Goal: Task Accomplishment & Management: Use online tool/utility

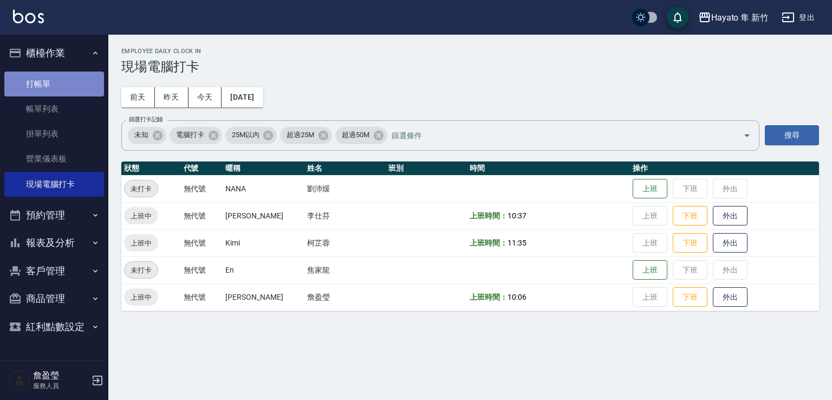
click at [39, 81] on link "打帳單" at bounding box center [54, 83] width 100 height 25
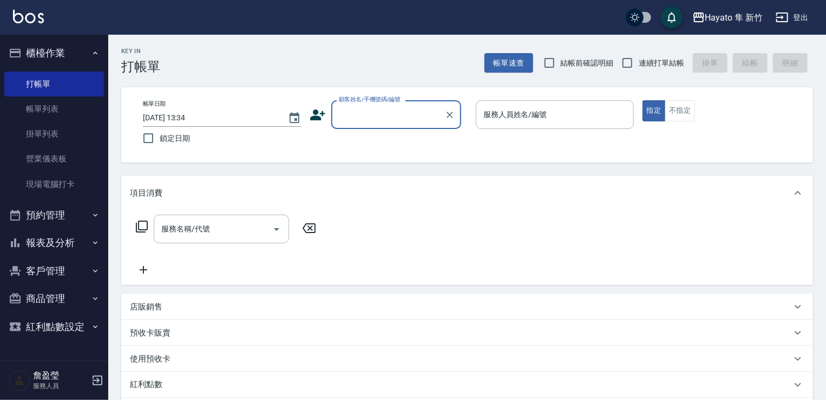
click at [339, 119] on input "顧客姓名/手機號碼/編號" at bounding box center [388, 114] width 104 height 19
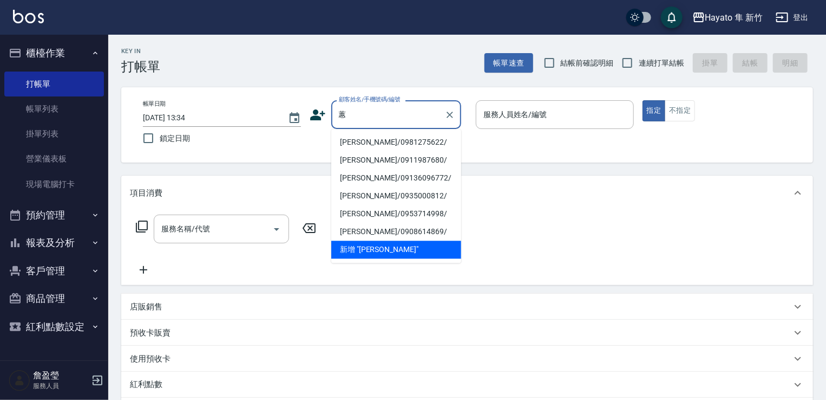
click at [383, 146] on li "[PERSON_NAME]/0981275622/" at bounding box center [396, 142] width 130 height 18
type input "[PERSON_NAME]/0981275622/"
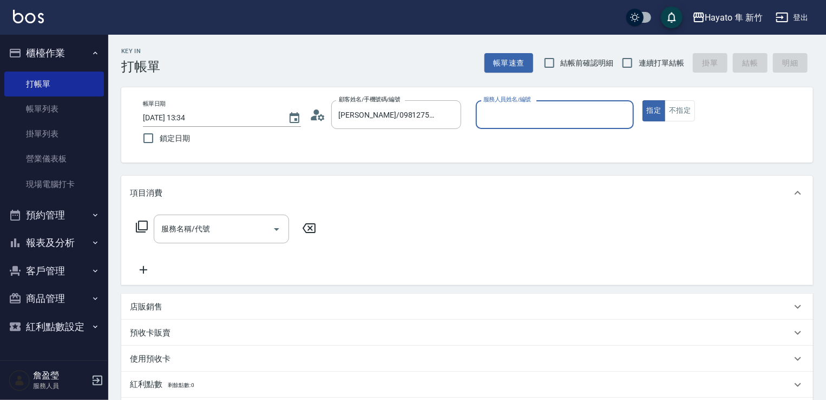
type input "[PERSON_NAME](無代號)"
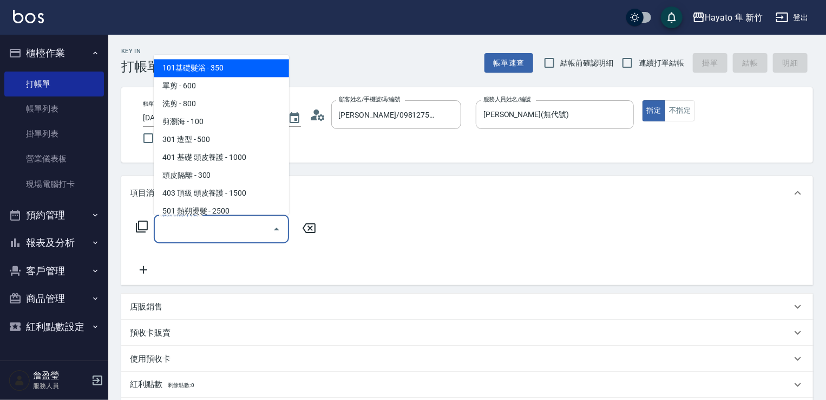
click at [232, 234] on input "服務名稱/代號" at bounding box center [213, 228] width 109 height 19
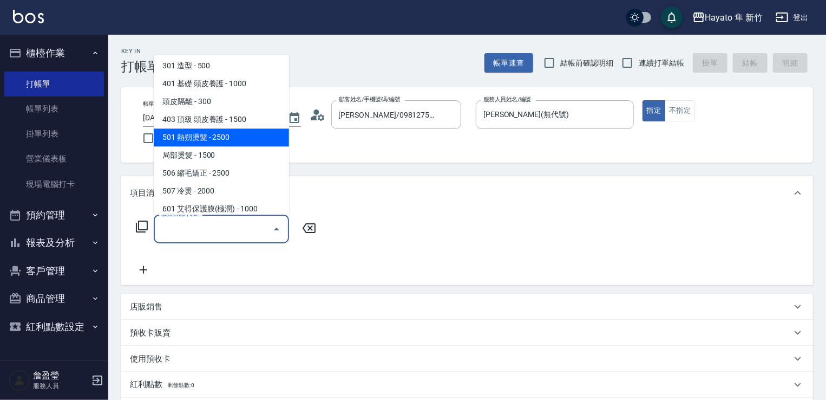
scroll to position [188, 0]
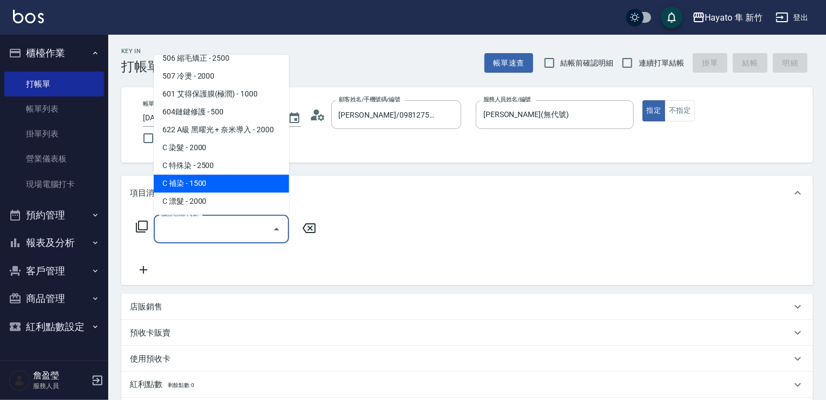
click at [239, 179] on span "C 補染 - 1500" at bounding box center [221, 183] width 135 height 18
type input "C 補染(704)"
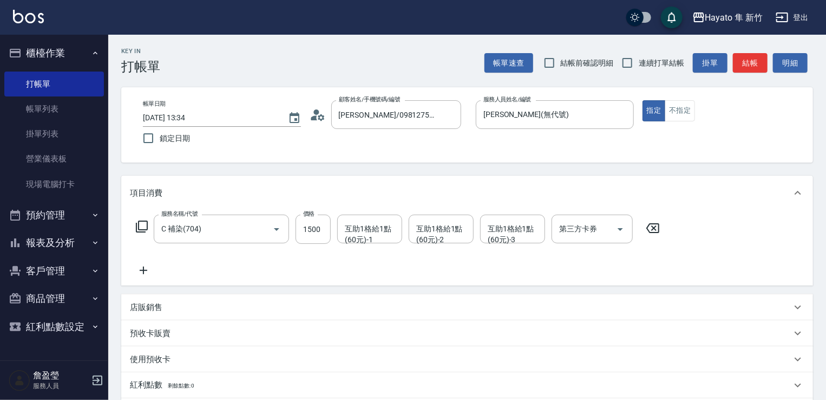
click at [147, 267] on icon at bounding box center [143, 270] width 27 height 13
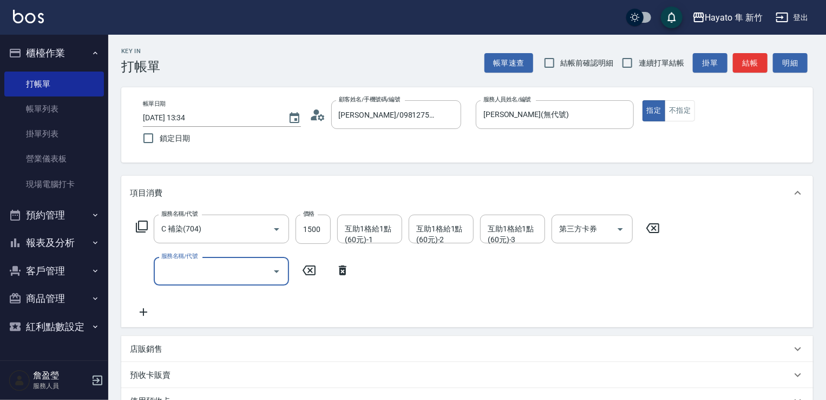
click at [278, 278] on button "Open" at bounding box center [276, 271] width 17 height 17
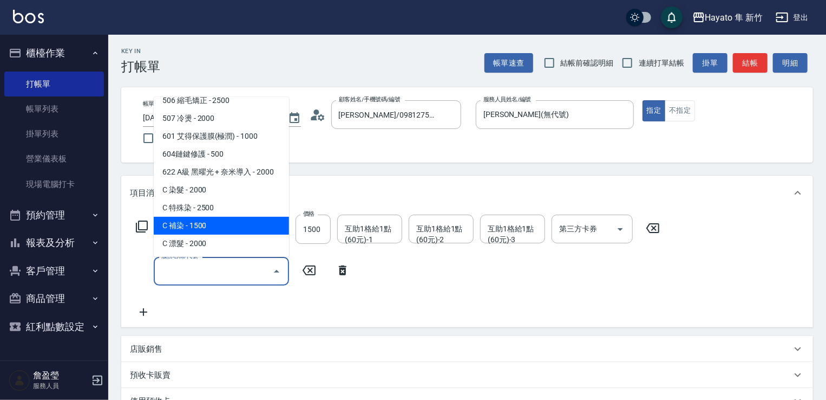
click at [271, 217] on span "C 補染 - 1500" at bounding box center [221, 226] width 135 height 18
type input "C 補染(704)"
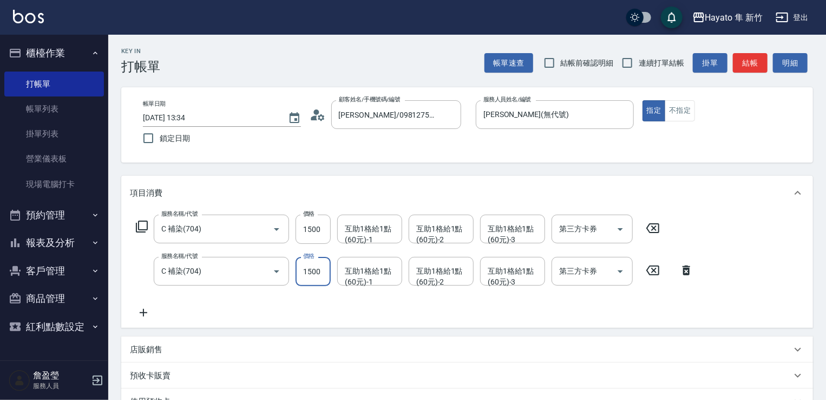
click at [316, 264] on input "1500" at bounding box center [313, 271] width 35 height 29
click at [211, 265] on input "C 補染(704)" at bounding box center [206, 271] width 95 height 19
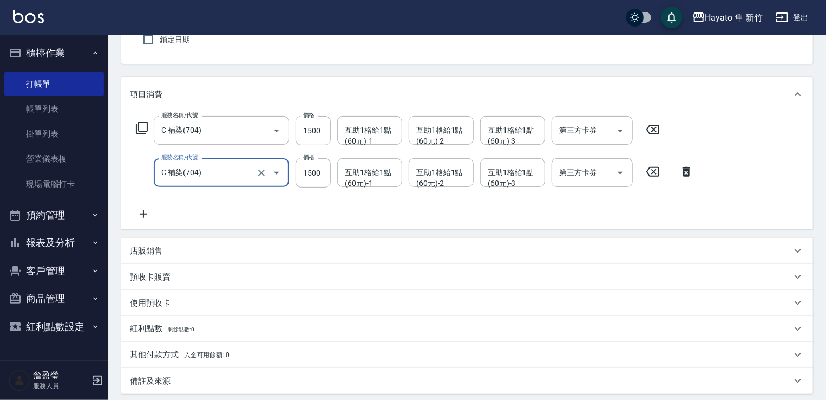
scroll to position [162, 0]
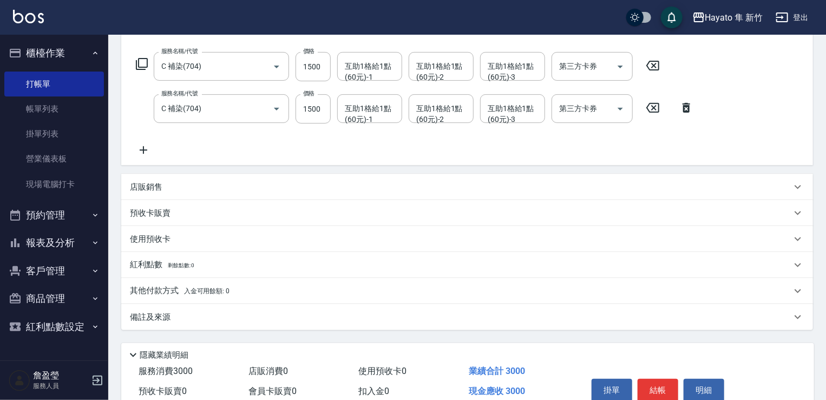
click at [143, 146] on icon at bounding box center [143, 149] width 27 height 13
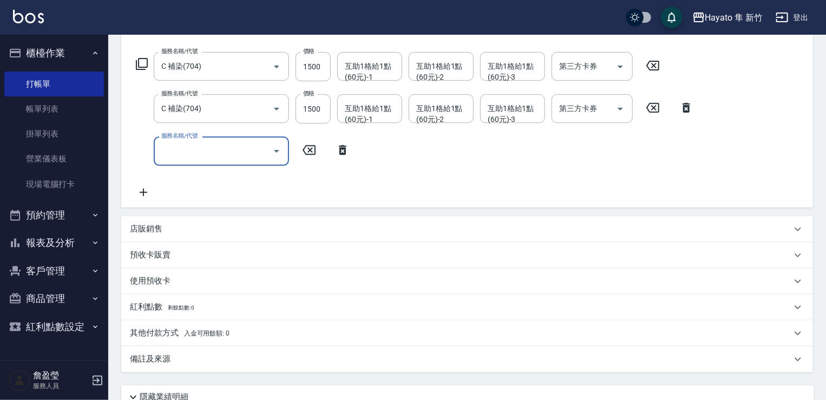
click at [279, 152] on icon "Open" at bounding box center [276, 151] width 13 height 13
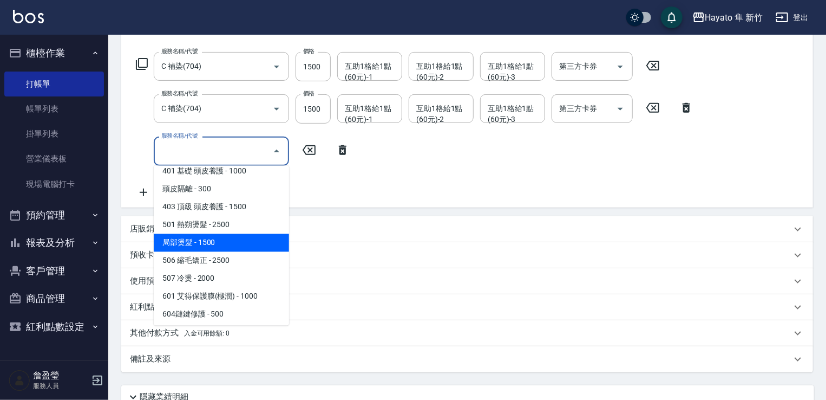
scroll to position [80, 0]
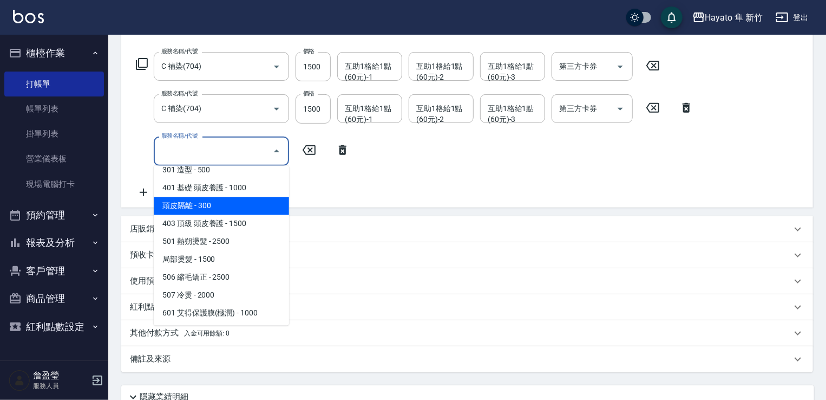
click at [234, 204] on span "頭皮隔離 - 300" at bounding box center [221, 206] width 135 height 18
type input "頭皮隔離(402)"
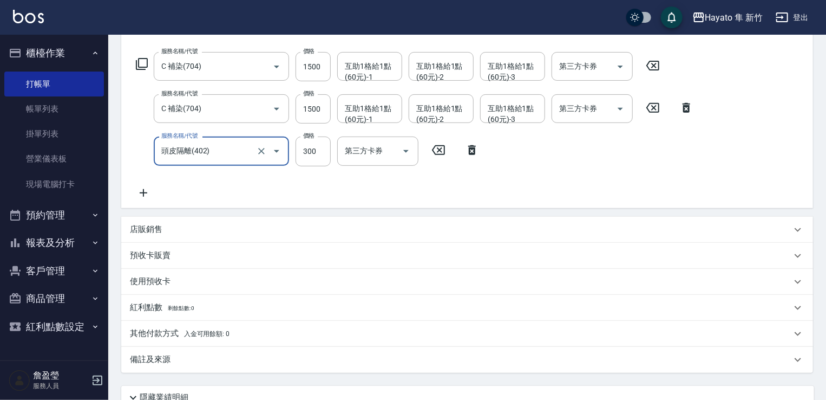
click at [171, 227] on div "店販銷售" at bounding box center [461, 229] width 662 height 11
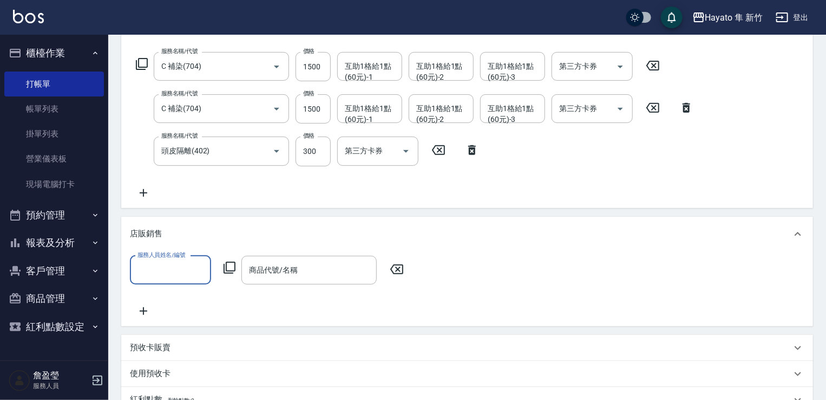
scroll to position [0, 0]
click at [174, 261] on input "服務人員姓名/編號" at bounding box center [170, 269] width 71 height 19
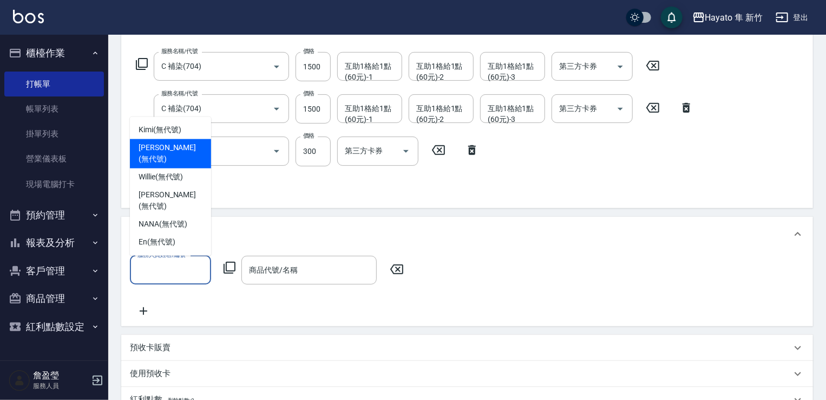
click at [182, 168] on div "[PERSON_NAME] (無代號)" at bounding box center [170, 153] width 81 height 29
type input "[PERSON_NAME](無代號)"
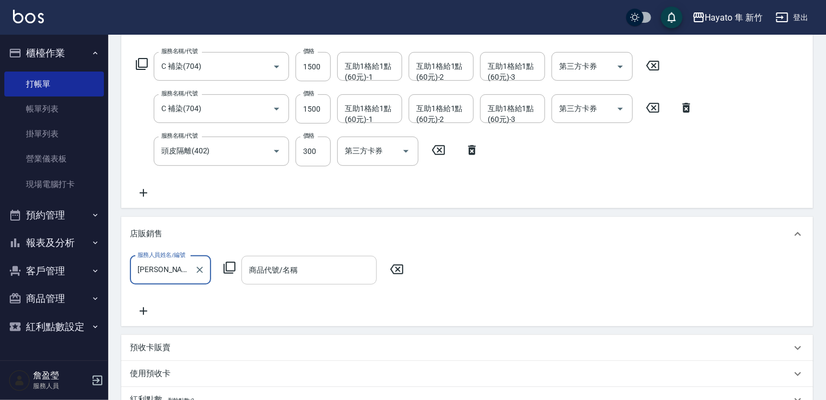
click at [282, 282] on div "商品代號/名稱" at bounding box center [309, 270] width 135 height 29
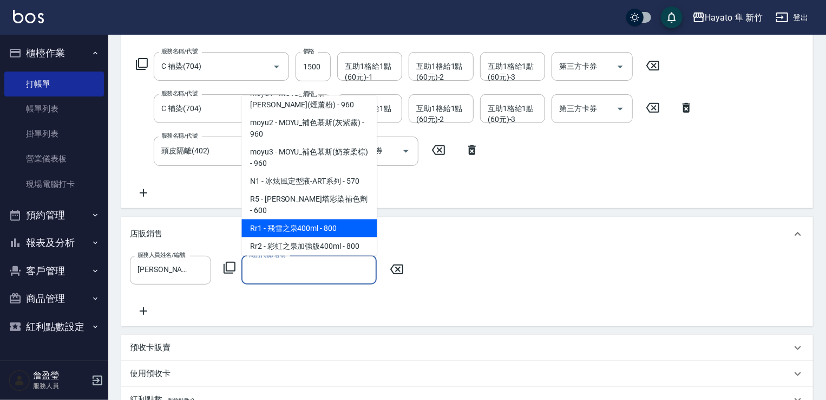
scroll to position [487, 0]
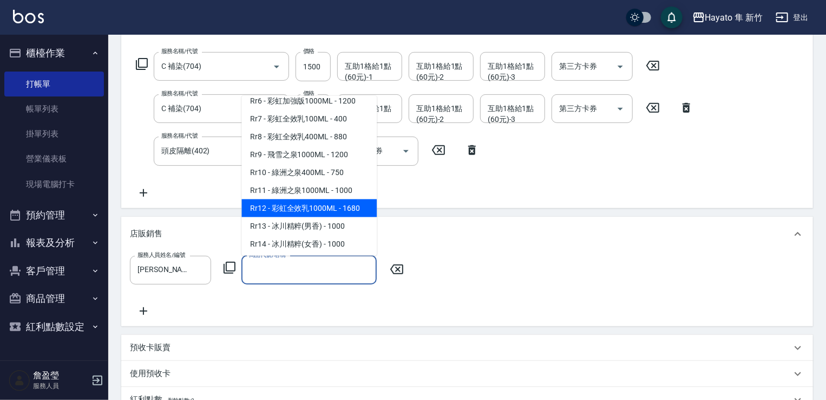
click at [305, 217] on span "Rr12 - 彩虹全效乳1000ML - 1680" at bounding box center [309, 208] width 135 height 18
type input "彩虹全效乳1000ML"
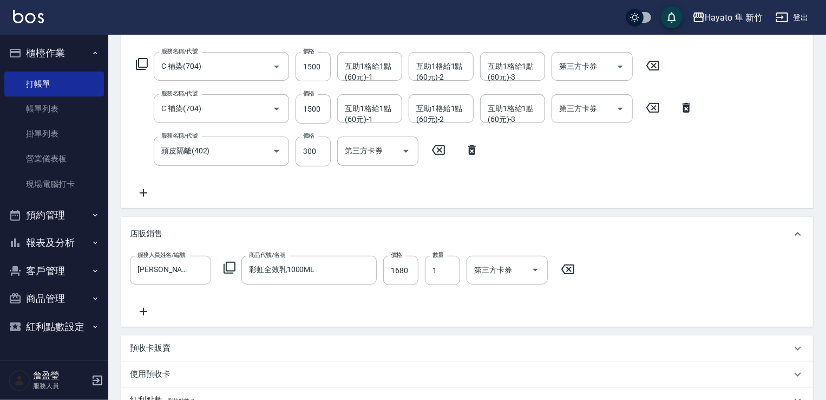
click at [315, 317] on div "服務人員姓名/編號 [PERSON_NAME](無代號) 服務人員姓名/編號 商品代號/名稱 彩虹全效乳1000ML 商品代號/名稱 價格 1680 價格 數…" at bounding box center [467, 287] width 675 height 62
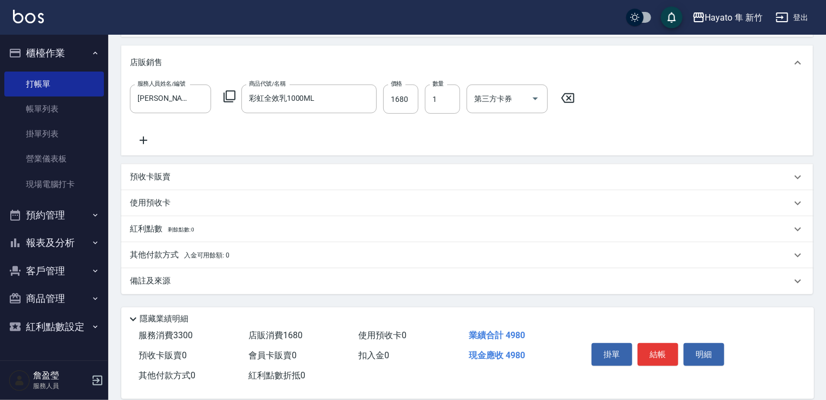
scroll to position [349, 0]
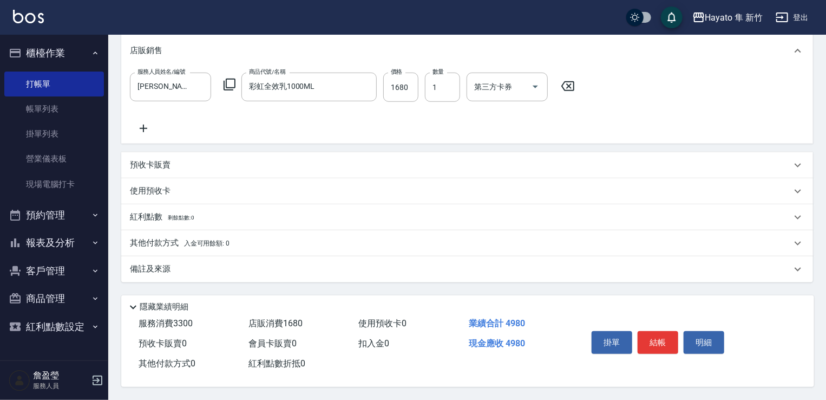
click at [139, 241] on p "其他付款方式 入金可用餘額: 0" at bounding box center [180, 243] width 100 height 12
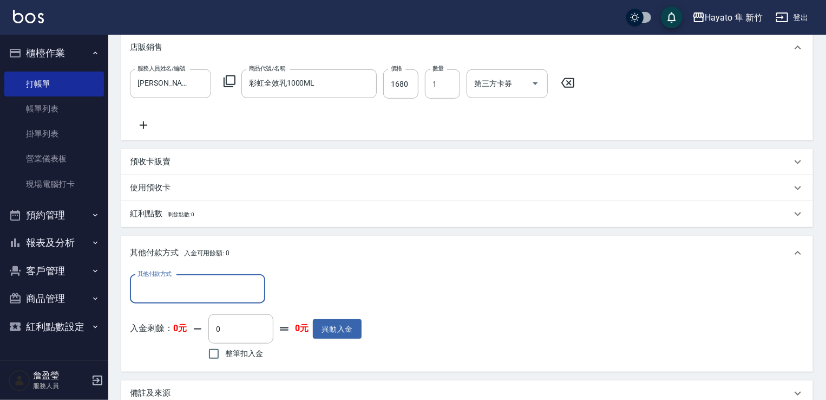
scroll to position [0, 0]
click at [195, 287] on input "其他付款方式" at bounding box center [198, 288] width 126 height 19
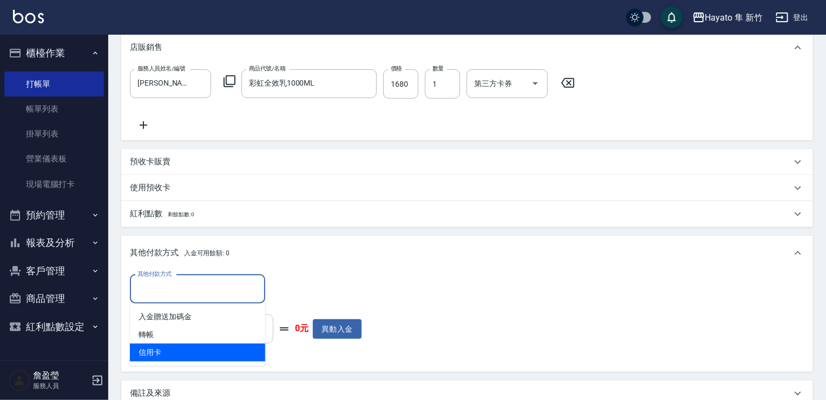
drag, startPoint x: 192, startPoint y: 350, endPoint x: 224, endPoint y: 327, distance: 39.9
click at [198, 351] on span "信用卡" at bounding box center [197, 352] width 135 height 18
type input "信用卡"
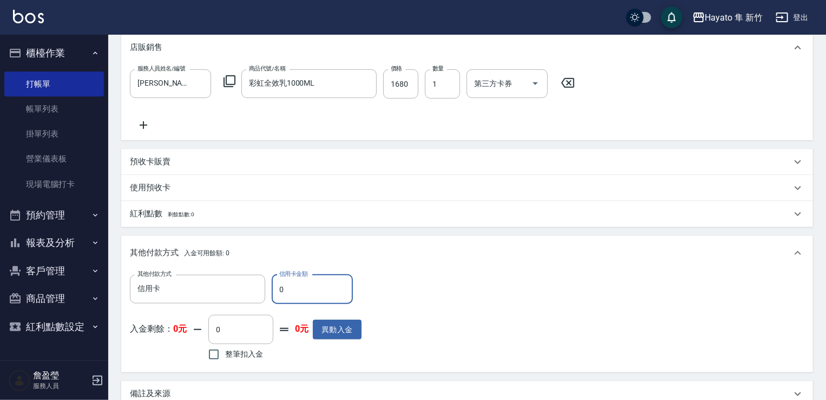
drag, startPoint x: 297, startPoint y: 288, endPoint x: 273, endPoint y: 296, distance: 25.2
click at [273, 296] on input "0" at bounding box center [312, 289] width 81 height 29
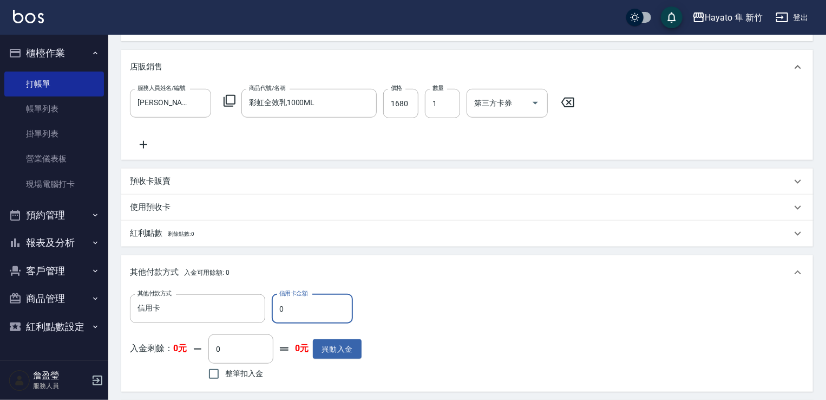
scroll to position [344, 0]
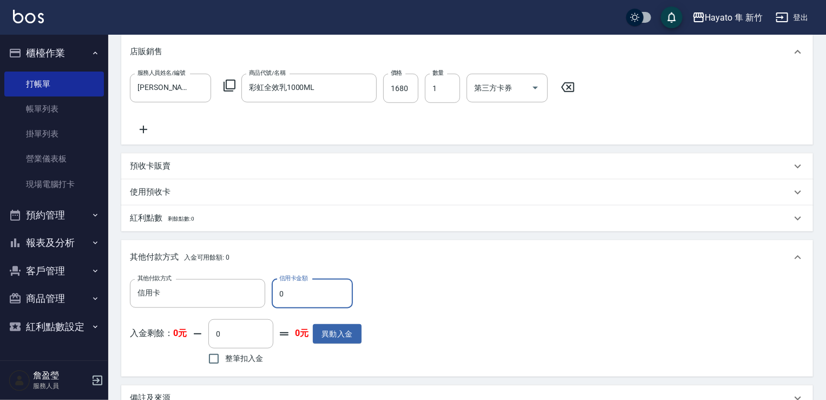
drag, startPoint x: 310, startPoint y: 298, endPoint x: 290, endPoint y: 280, distance: 26.4
click at [280, 297] on input "0" at bounding box center [312, 293] width 81 height 29
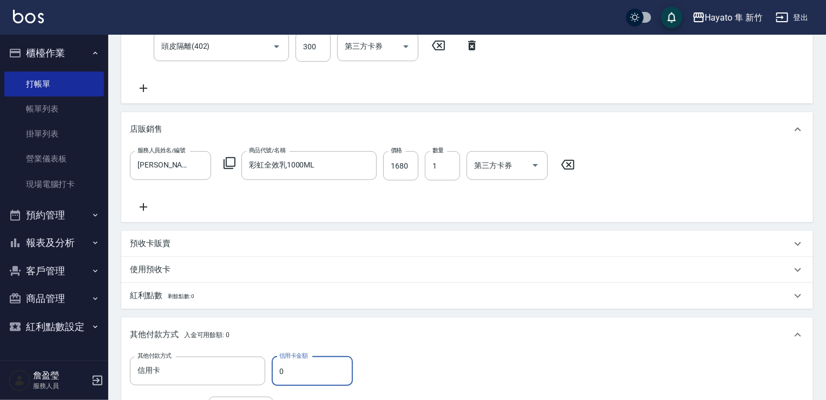
scroll to position [379, 0]
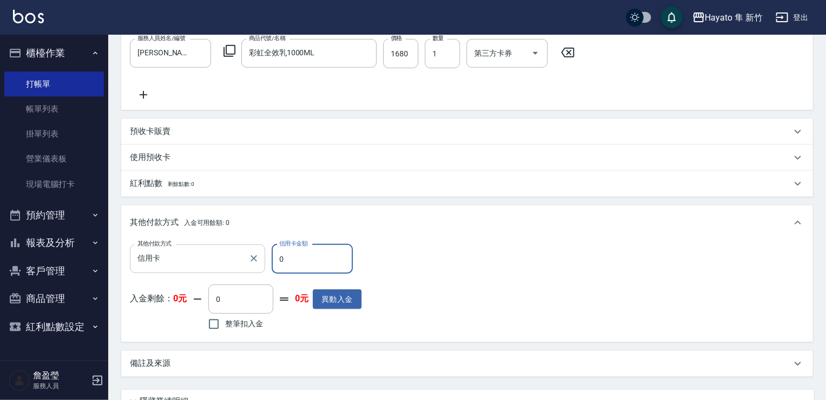
drag, startPoint x: 273, startPoint y: 253, endPoint x: 265, endPoint y: 256, distance: 8.6
click at [265, 256] on div "其他付款方式 信用卡 其他付款方式 信用卡金額 0 信用卡金額" at bounding box center [246, 258] width 232 height 29
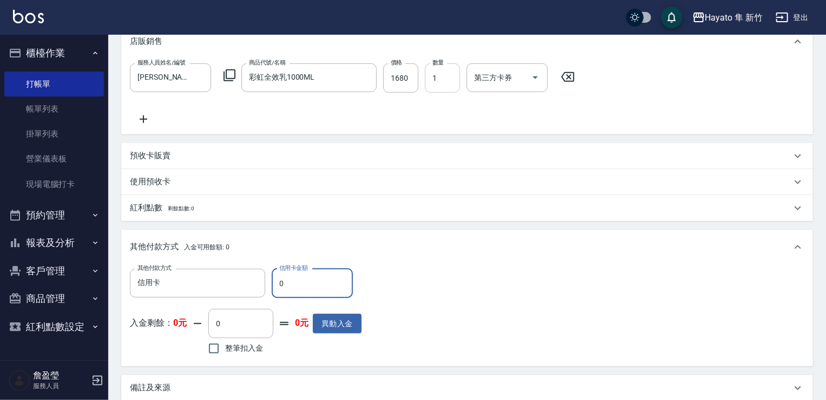
scroll to position [477, 0]
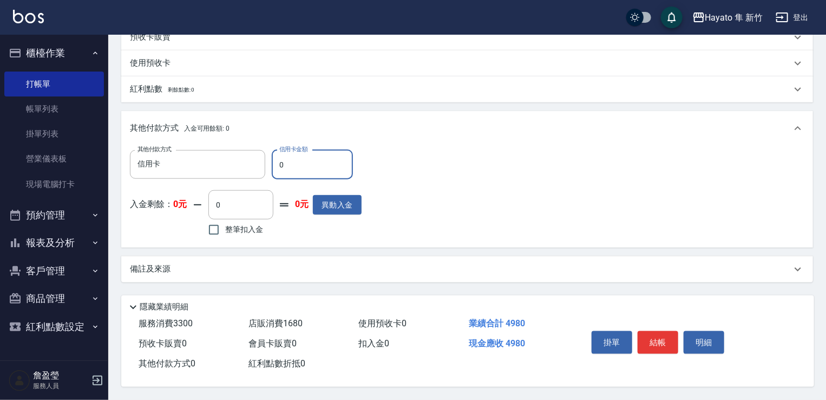
drag, startPoint x: 296, startPoint y: 158, endPoint x: 274, endPoint y: 161, distance: 21.8
click at [274, 161] on input "0" at bounding box center [312, 164] width 81 height 29
drag, startPoint x: 331, startPoint y: 163, endPoint x: 238, endPoint y: 157, distance: 93.3
click at [238, 157] on div "其他付款方式 信用卡 其他付款方式 信用卡金額 0 信用卡金額" at bounding box center [246, 164] width 232 height 29
type input "0"
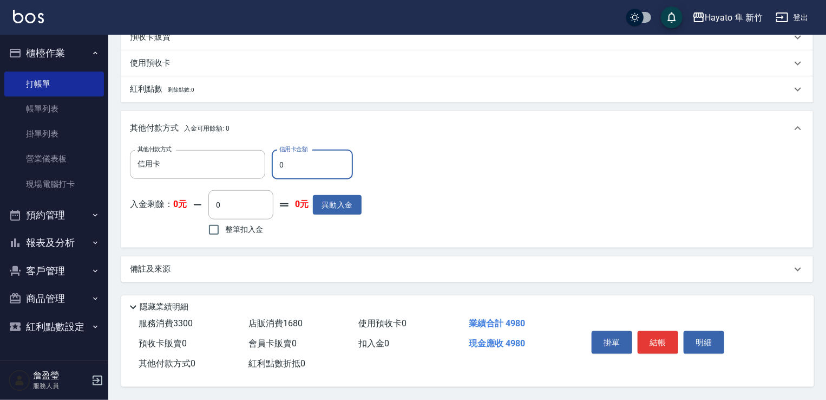
click at [275, 263] on div "備註及來源" at bounding box center [461, 268] width 662 height 11
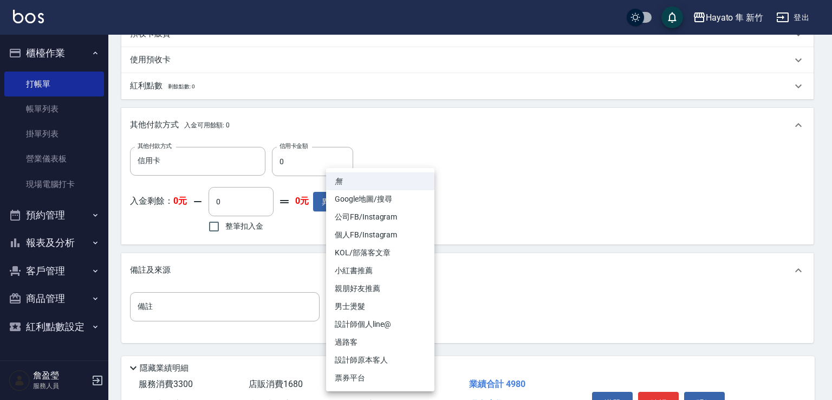
click at [389, 360] on li "設計師原本客人" at bounding box center [380, 360] width 108 height 18
type input "設計師原本客人"
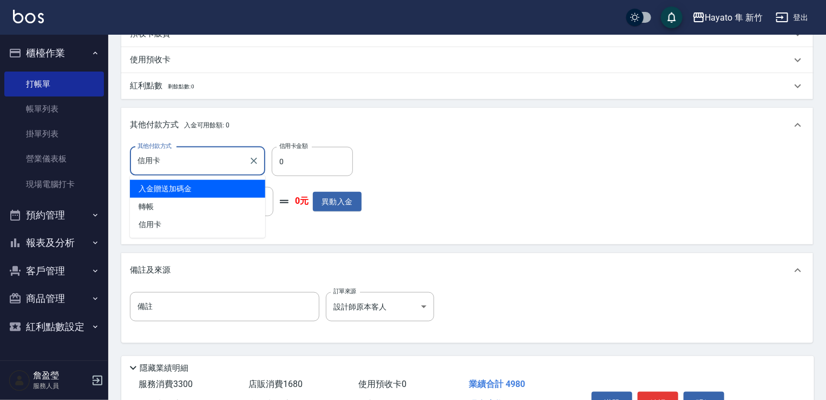
click at [234, 157] on input "信用卡" at bounding box center [189, 161] width 109 height 19
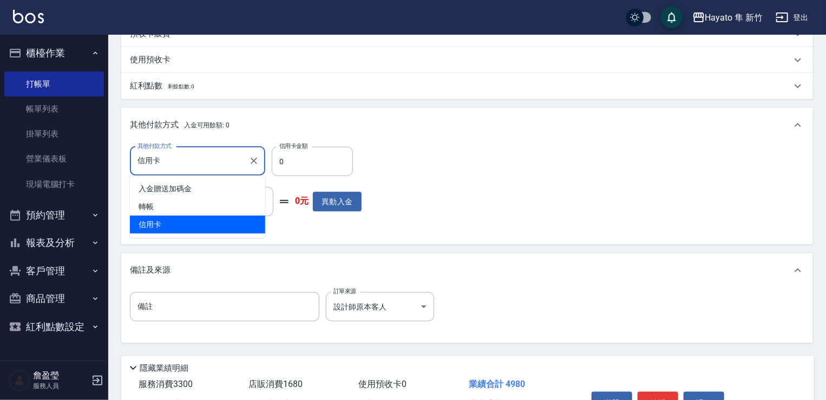
click at [158, 233] on ul "入金贈送加碼金 轉帳 信用卡" at bounding box center [197, 206] width 135 height 62
click at [158, 225] on span "信用卡" at bounding box center [197, 225] width 135 height 18
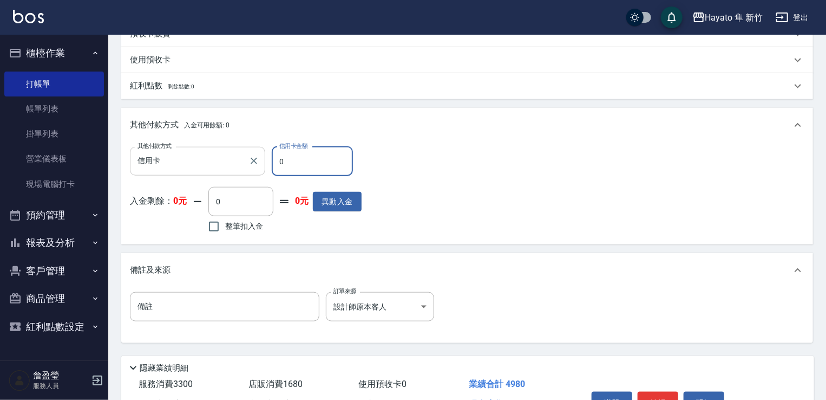
drag, startPoint x: 305, startPoint y: 158, endPoint x: 221, endPoint y: 129, distance: 88.9
click at [233, 156] on div "其他付款方式 信用卡 其他付款方式 信用卡金額 0 信用卡金額" at bounding box center [246, 161] width 232 height 29
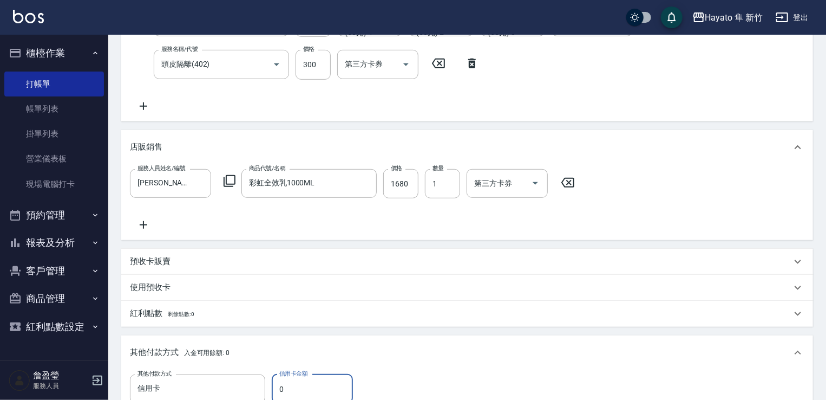
scroll to position [399, 0]
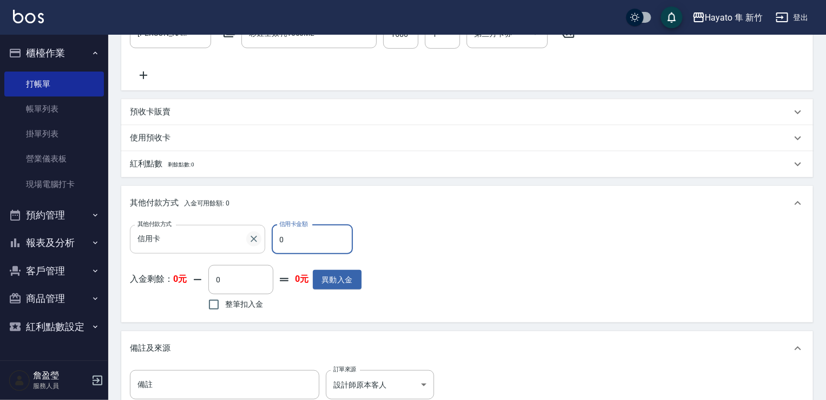
drag, startPoint x: 294, startPoint y: 241, endPoint x: 253, endPoint y: 241, distance: 40.6
click at [253, 241] on div "其他付款方式 信用卡 其他付款方式 信用卡金額 0 信用卡金額" at bounding box center [246, 239] width 232 height 29
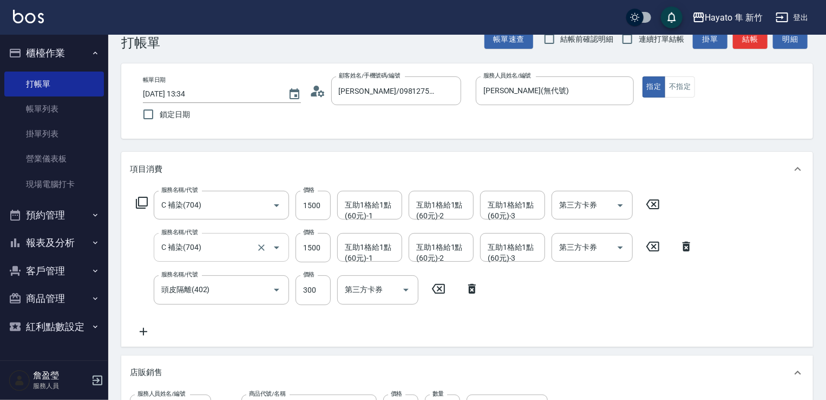
scroll to position [0, 0]
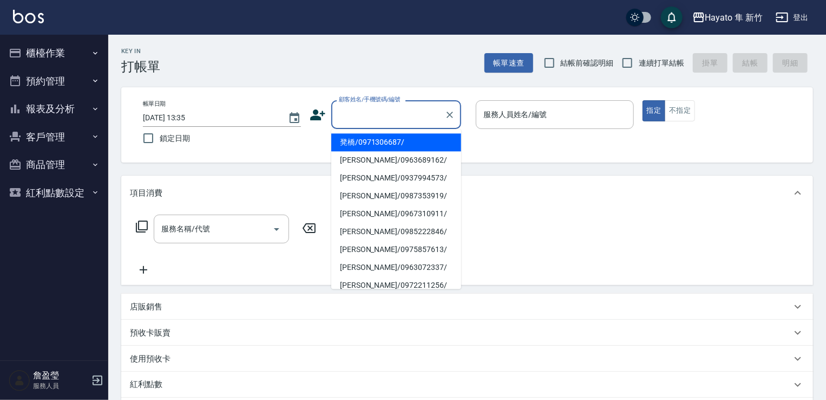
click at [378, 111] on input "顧客姓名/手機號碼/編號" at bounding box center [388, 114] width 104 height 19
click at [389, 142] on li "[PERSON_NAME]/0981275622/" at bounding box center [396, 142] width 130 height 18
type input "[PERSON_NAME]/0981275622/"
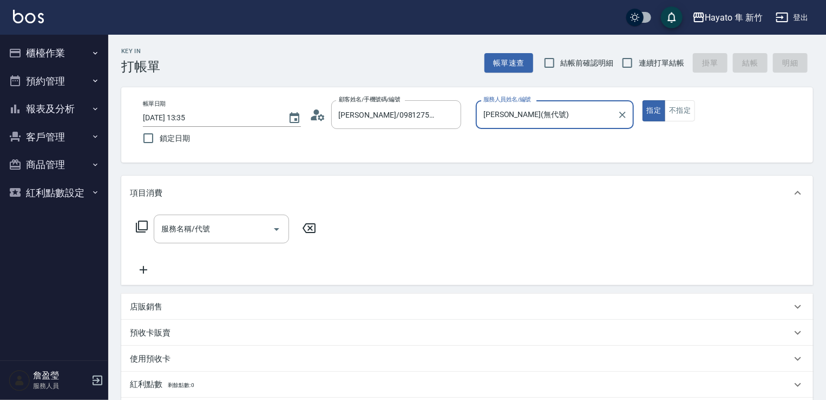
type input "[PERSON_NAME](無代號)"
click at [247, 238] on input "服務名稱/代號" at bounding box center [213, 228] width 109 height 19
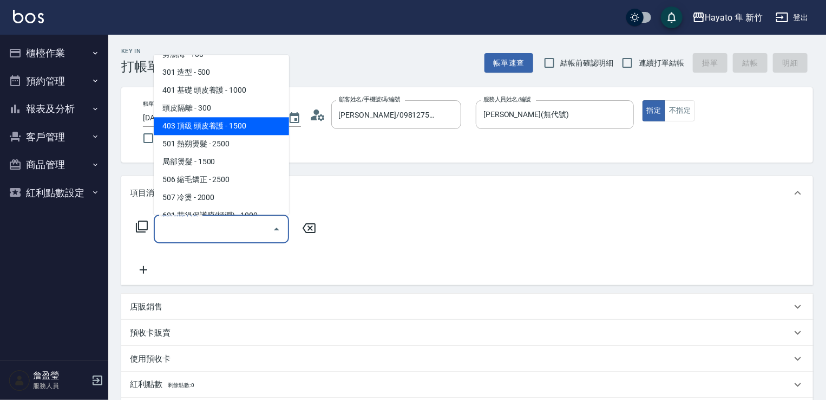
scroll to position [188, 0]
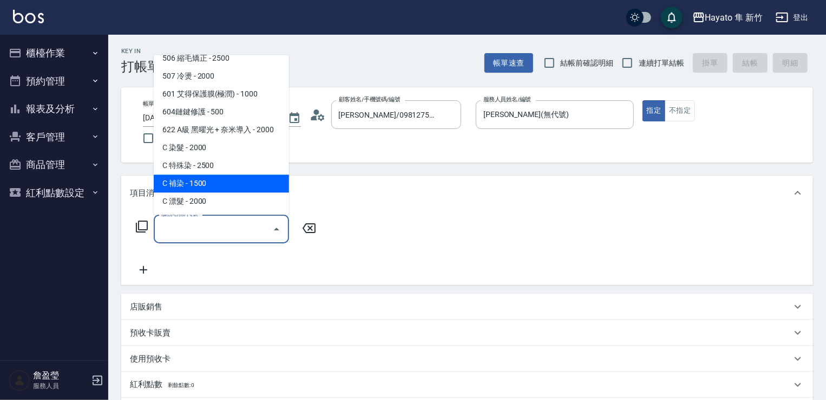
click at [245, 175] on span "C 補染 - 1500" at bounding box center [221, 183] width 135 height 18
type input "C 補染(704)"
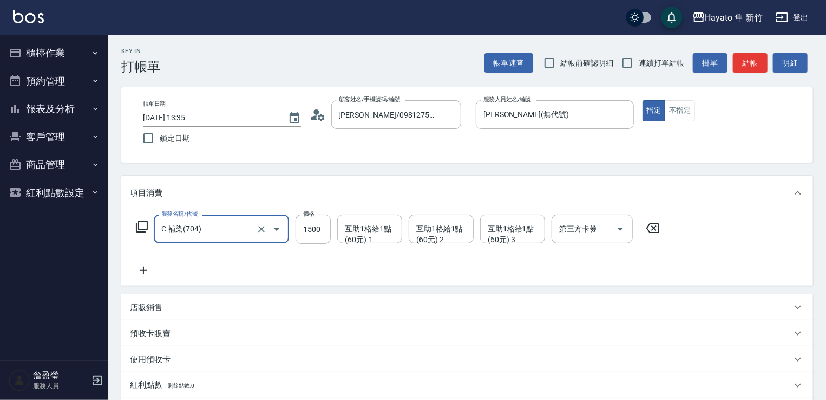
click at [143, 273] on icon at bounding box center [143, 270] width 27 height 13
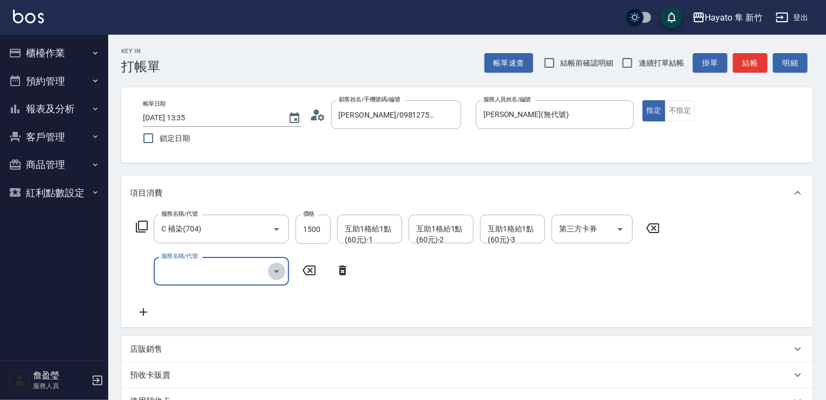
click at [275, 272] on icon "Open" at bounding box center [276, 271] width 13 height 13
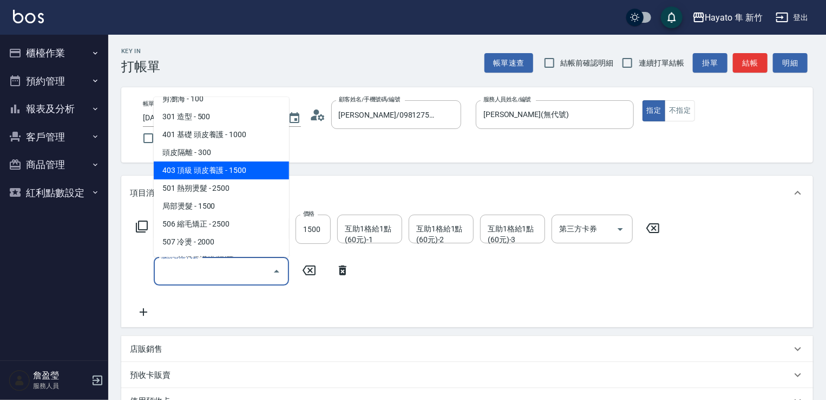
scroll to position [162, 0]
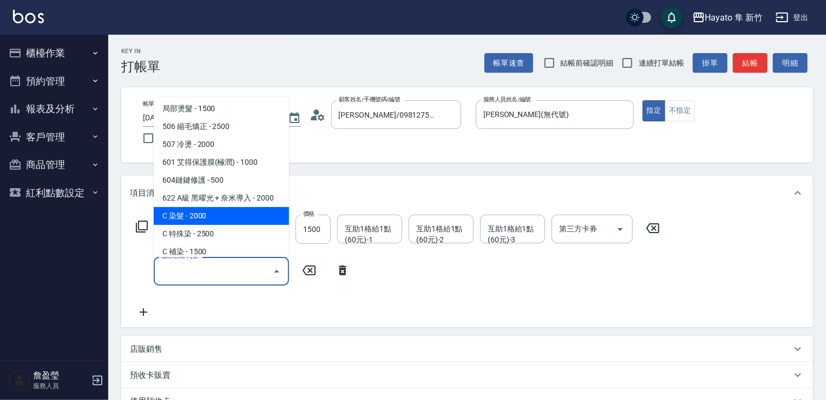
click at [254, 213] on span "C 染髮 - 2000" at bounding box center [221, 216] width 135 height 18
type input "C 染髮(701)"
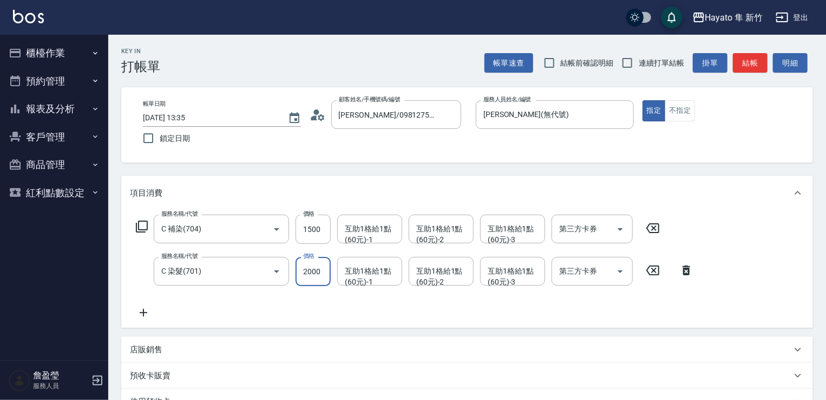
click at [316, 265] on input "2000" at bounding box center [313, 271] width 35 height 29
drag, startPoint x: 326, startPoint y: 276, endPoint x: 292, endPoint y: 264, distance: 35.6
click at [292, 264] on div "服務名稱/代號 C 染髮(701) 服務名稱/代號 價格 0 價格 互助1格給1點(60元)-1 互助1格給1點(60元)-1 互助1格給1點(60元)-2 …" at bounding box center [415, 271] width 570 height 29
type input "1500"
click at [146, 317] on icon at bounding box center [143, 312] width 27 height 13
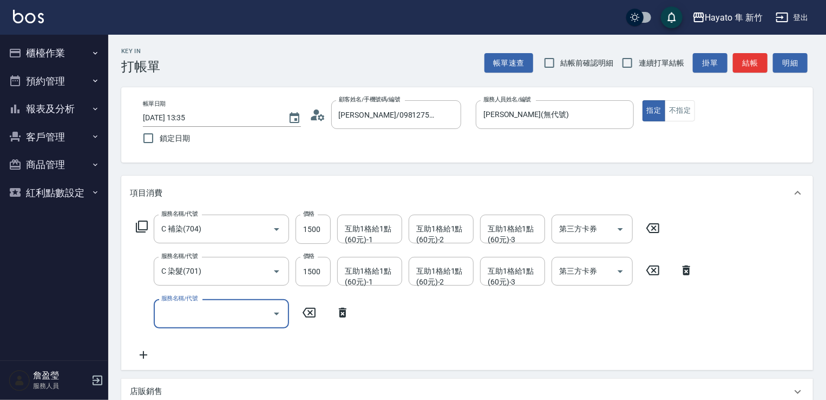
click at [278, 311] on icon "Open" at bounding box center [276, 313] width 13 height 13
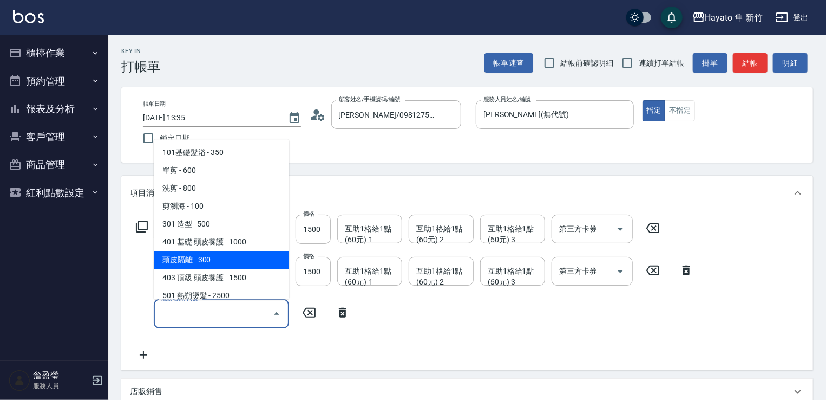
click at [261, 257] on span "頭皮隔離 - 300" at bounding box center [221, 260] width 135 height 18
type input "頭皮隔離(402)"
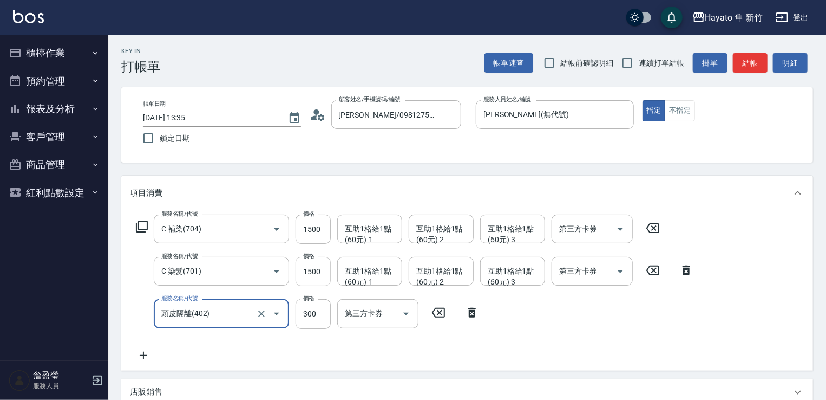
click at [317, 282] on input "1500" at bounding box center [313, 271] width 35 height 29
type input "200"
click at [314, 272] on input "1500" at bounding box center [313, 271] width 35 height 29
type input "1600"
click at [372, 367] on div "服務名稱/代號 C 補染(704) 服務名稱/代號 價格 1500 價格 互助1格給1點(60元)-1 互助1格給1點(60元)-1 互助1格給1點(60元)…" at bounding box center [467, 290] width 692 height 160
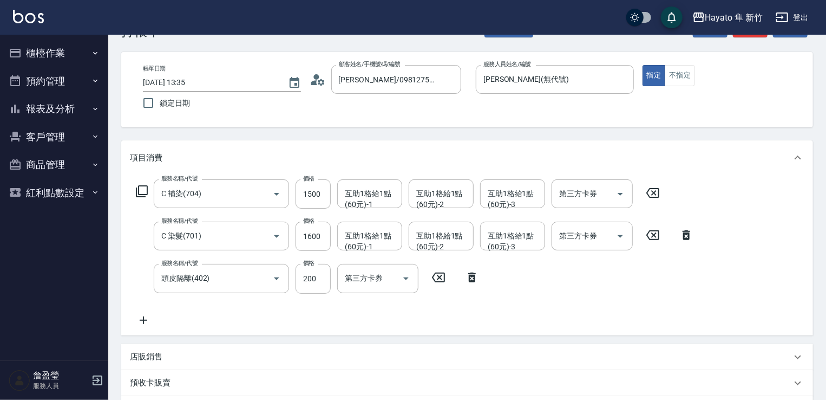
scroll to position [54, 0]
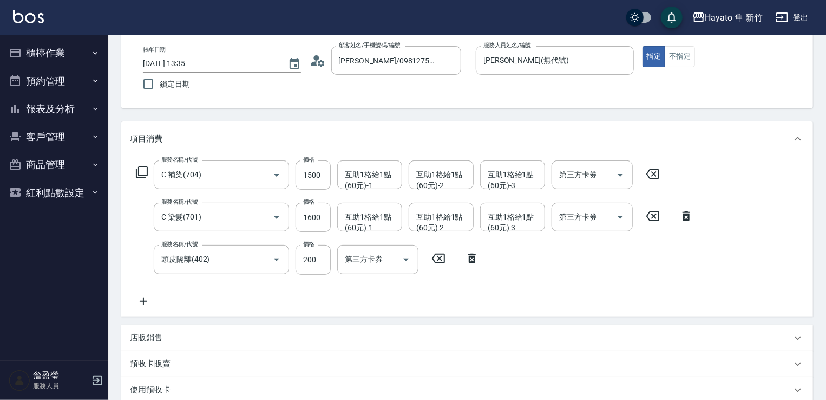
click at [276, 333] on div "店販銷售" at bounding box center [461, 337] width 662 height 11
click at [145, 380] on input "服務人員姓名/編號" at bounding box center [170, 378] width 71 height 19
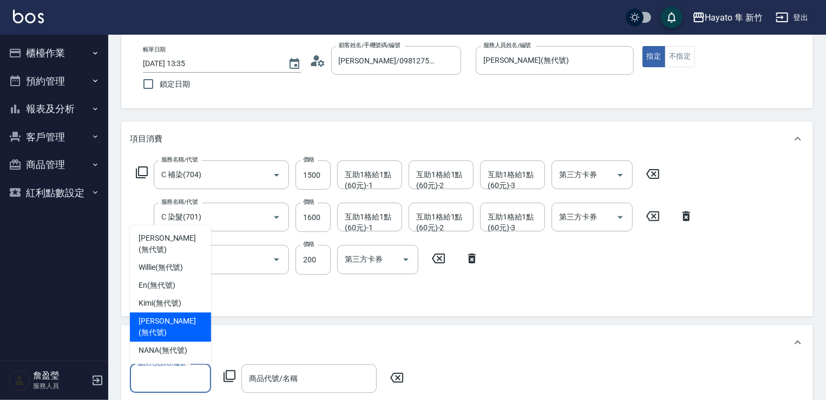
click at [158, 327] on span "[PERSON_NAME] (無代號)" at bounding box center [171, 327] width 64 height 23
type input "[PERSON_NAME](無代號)"
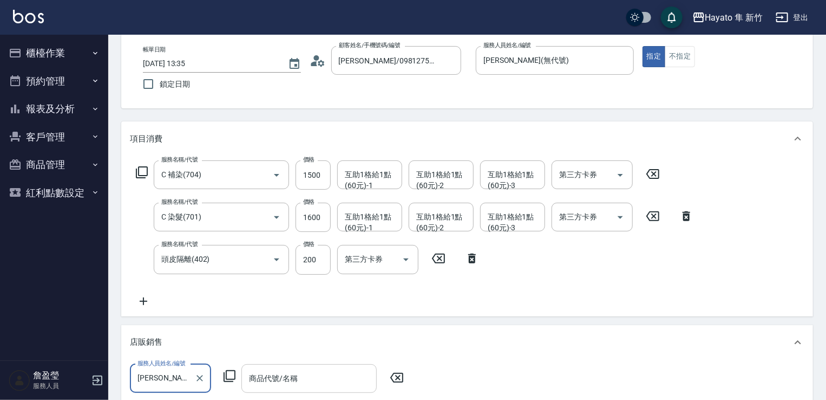
click at [270, 383] on input "商品代號/名稱" at bounding box center [309, 378] width 126 height 19
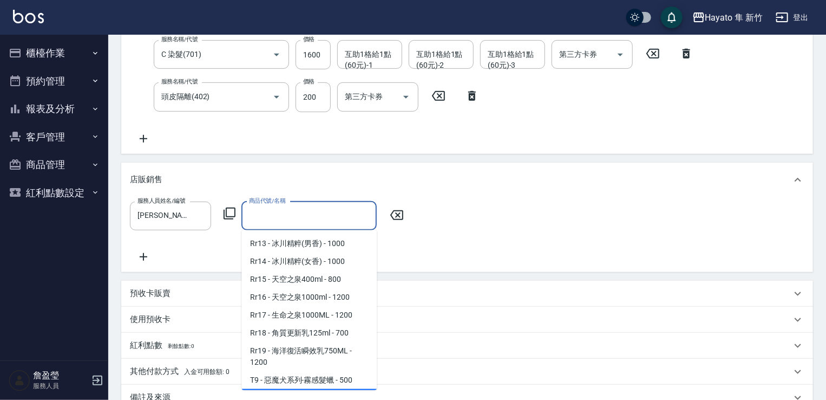
scroll to position [600, 0]
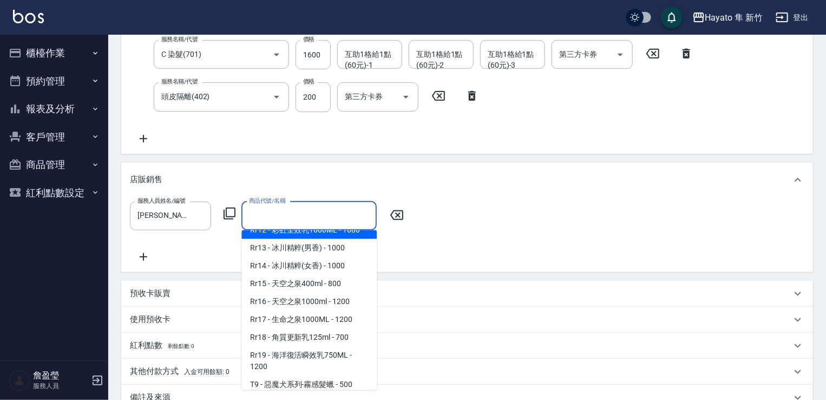
click at [338, 239] on span "Rr12 - 彩虹全效乳1000ML - 1680" at bounding box center [309, 230] width 135 height 18
type input "彩虹全效乳1000ML"
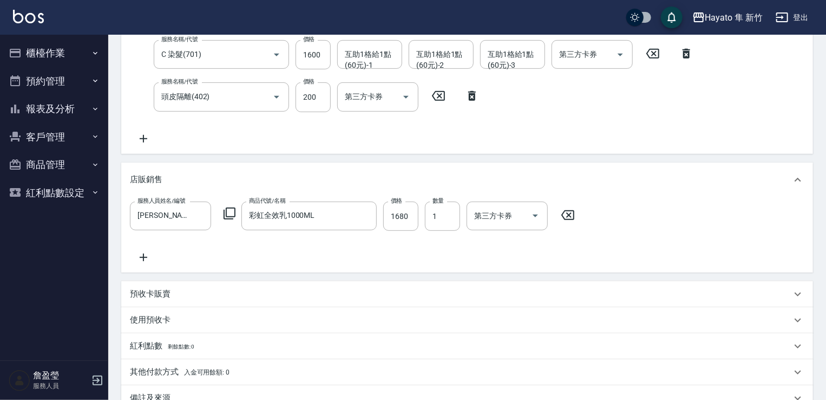
click at [393, 246] on div "服務人員姓名/編號 [PERSON_NAME](無代號) 服務人員姓名/編號 商品代號/名稱 彩虹全效乳1000ML 商品代號/名稱 價格 1680 價格 數…" at bounding box center [467, 232] width 675 height 62
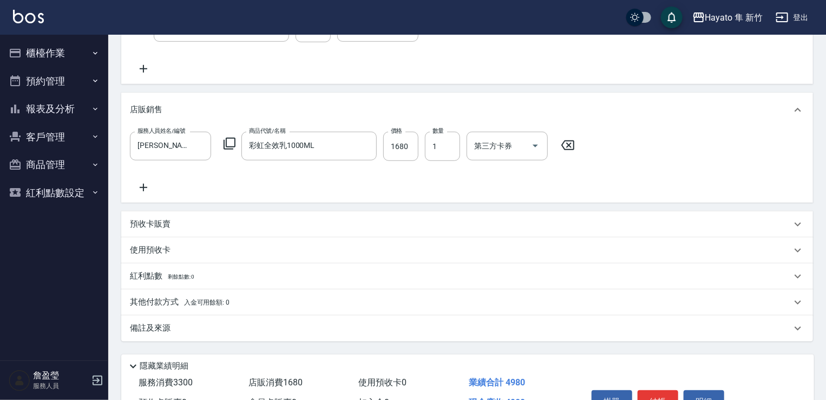
scroll to position [349, 0]
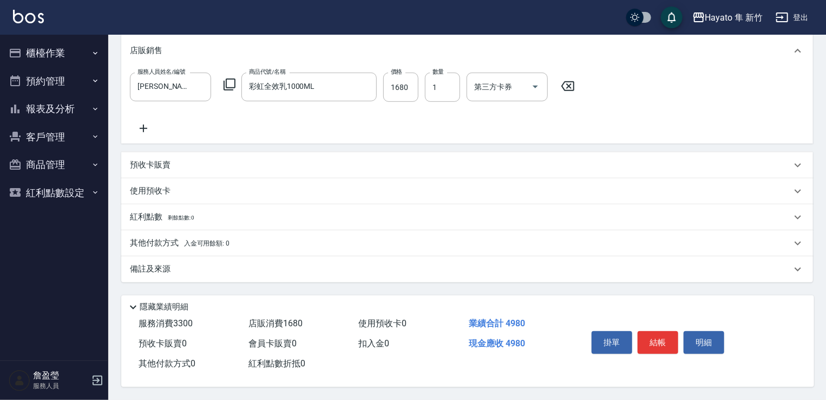
click at [153, 244] on p "其他付款方式 入金可用餘額: 0" at bounding box center [180, 243] width 100 height 12
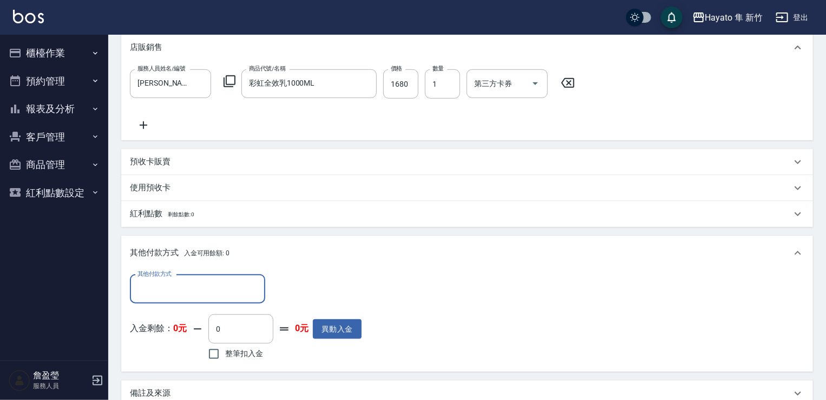
scroll to position [0, 0]
click at [153, 295] on input "其他付款方式" at bounding box center [198, 288] width 126 height 19
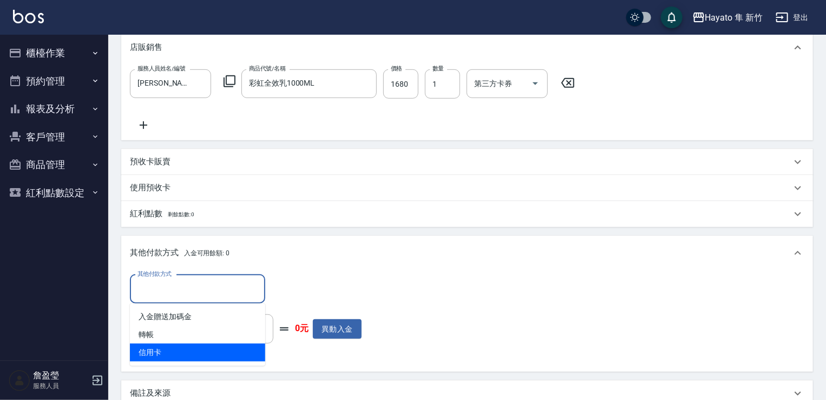
drag, startPoint x: 153, startPoint y: 348, endPoint x: 198, endPoint y: 344, distance: 45.6
click at [156, 349] on span "信用卡" at bounding box center [197, 352] width 135 height 18
type input "信用卡"
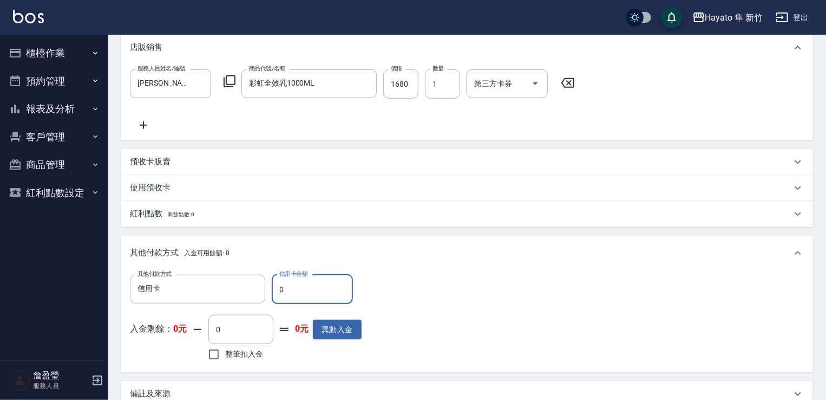
drag, startPoint x: 289, startPoint y: 291, endPoint x: 277, endPoint y: 271, distance: 23.3
click at [271, 279] on div "其他付款方式 信用卡 其他付款方式 信用卡金額 0 信用卡金額" at bounding box center [246, 289] width 232 height 29
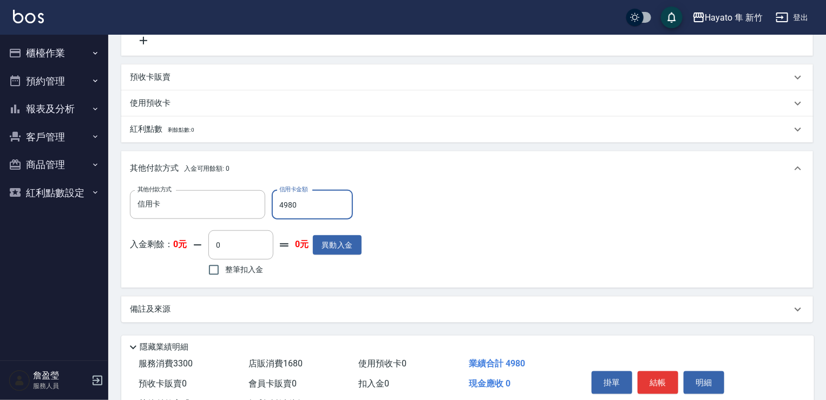
scroll to position [477, 0]
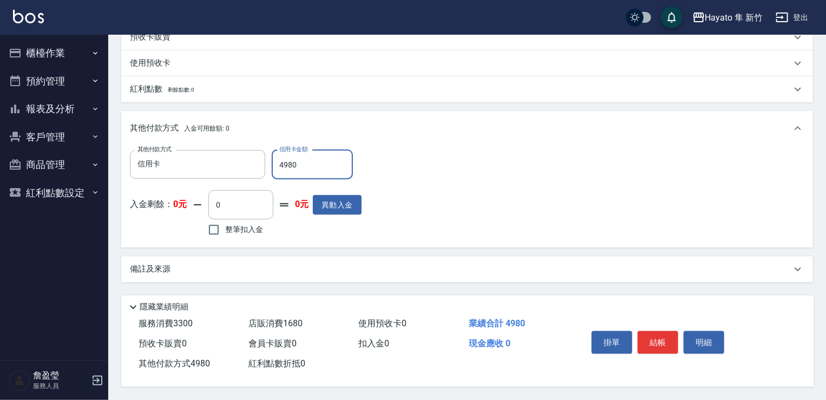
type input "4980"
drag, startPoint x: 394, startPoint y: 262, endPoint x: 396, endPoint y: 275, distance: 13.3
click at [393, 259] on div "備註及來源" at bounding box center [467, 269] width 692 height 26
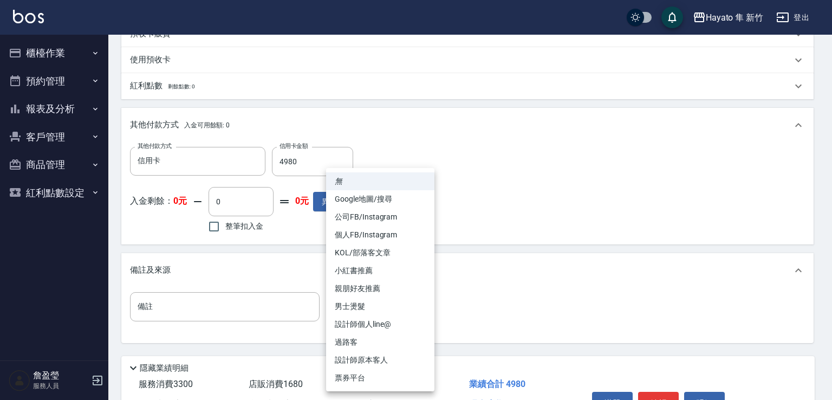
click at [383, 353] on li "設計師原本客人" at bounding box center [380, 360] width 108 height 18
type input "設計師原本客人"
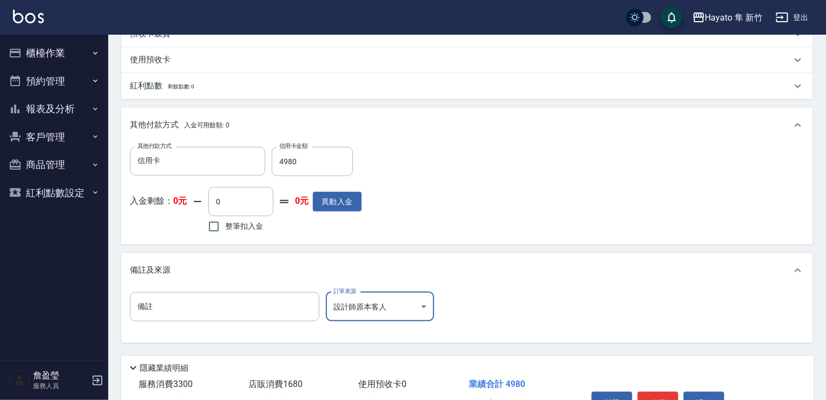
click at [512, 325] on div "備註 備註 訂單來源 設計師原本客人 設計師原本客人 訂單來源" at bounding box center [467, 313] width 675 height 42
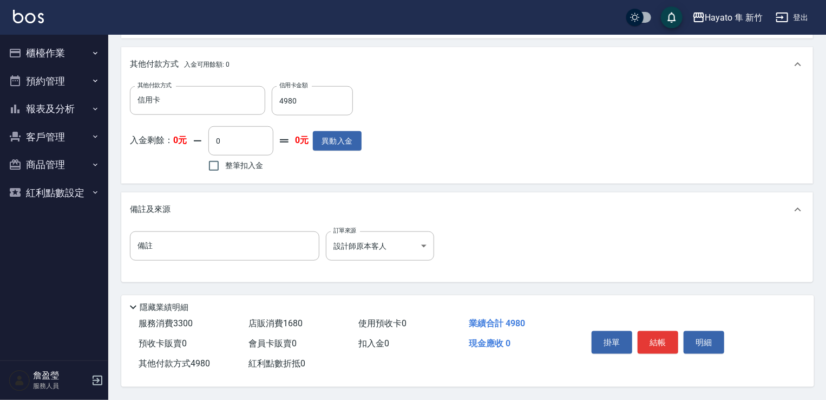
scroll to position [541, 0]
click at [662, 345] on button "結帳" at bounding box center [658, 342] width 41 height 23
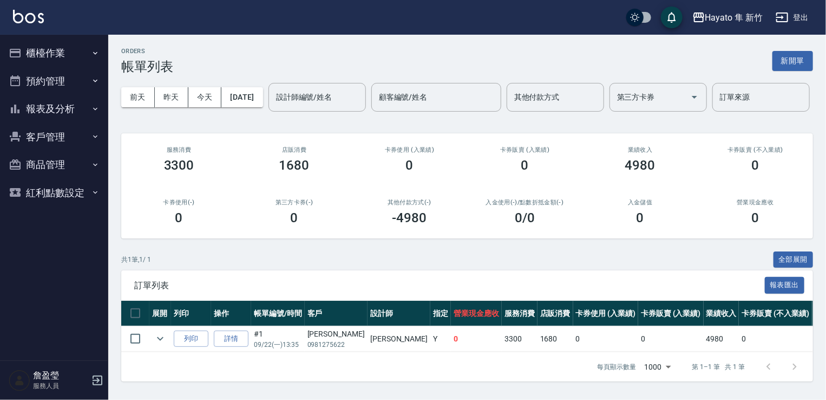
scroll to position [37, 0]
click at [63, 139] on button "客戶管理" at bounding box center [54, 137] width 100 height 28
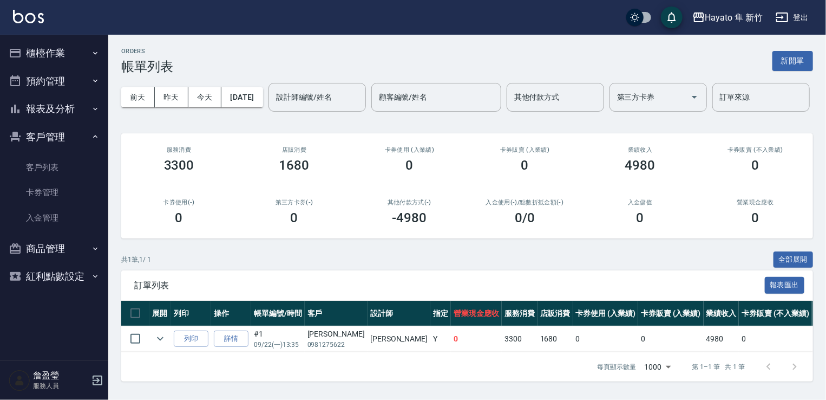
click at [63, 116] on button "報表及分析" at bounding box center [54, 109] width 100 height 28
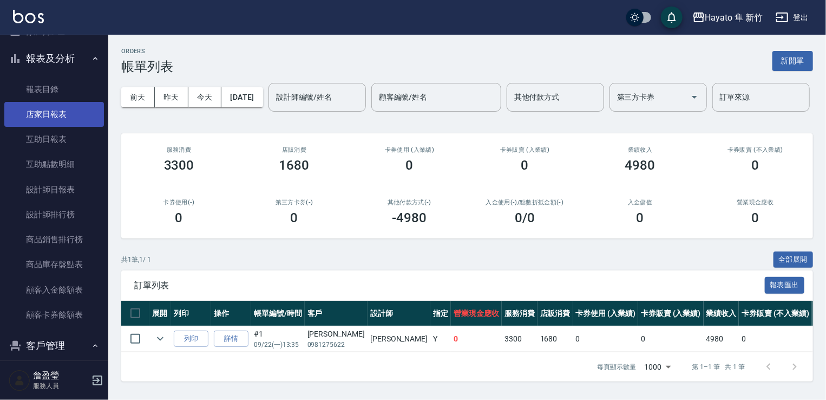
scroll to position [202, 0]
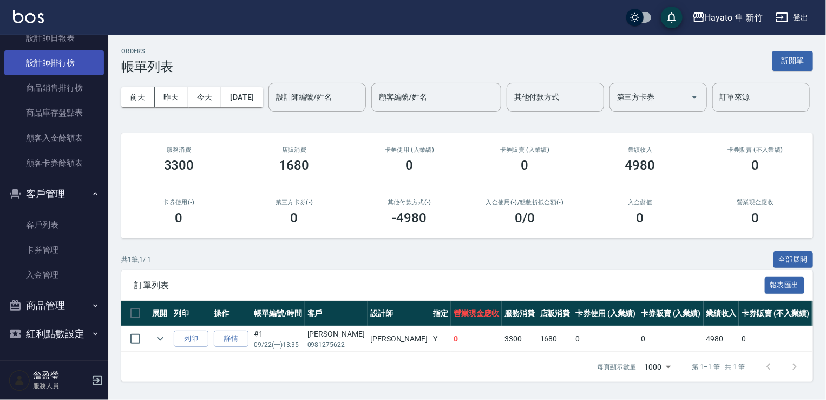
click at [47, 57] on link "設計師排行榜" at bounding box center [54, 62] width 100 height 25
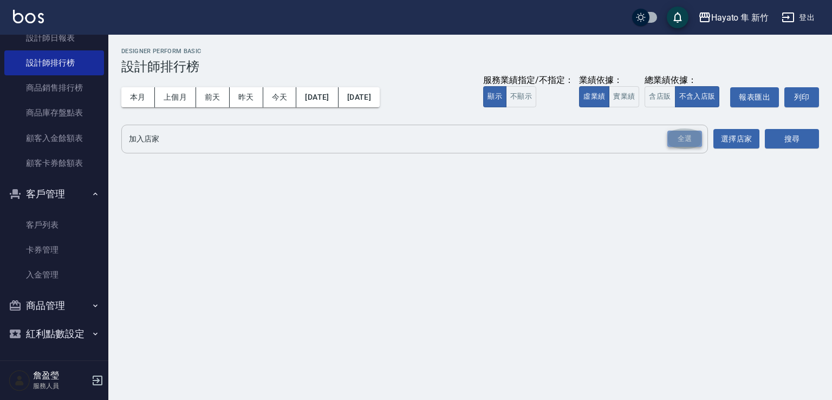
click at [694, 140] on div "全選" at bounding box center [684, 138] width 35 height 17
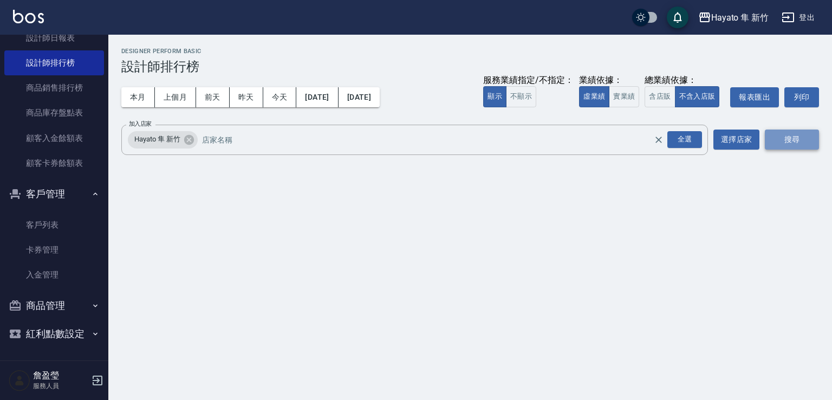
click at [814, 135] on button "搜尋" at bounding box center [792, 139] width 54 height 20
